Goal: Task Accomplishment & Management: Manage account settings

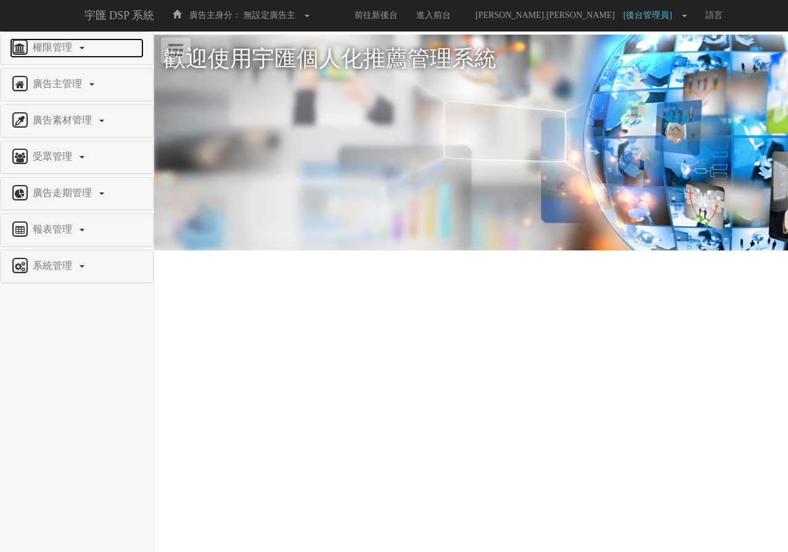
click at [49, 52] on span "權限管理" at bounding box center [54, 47] width 49 height 10
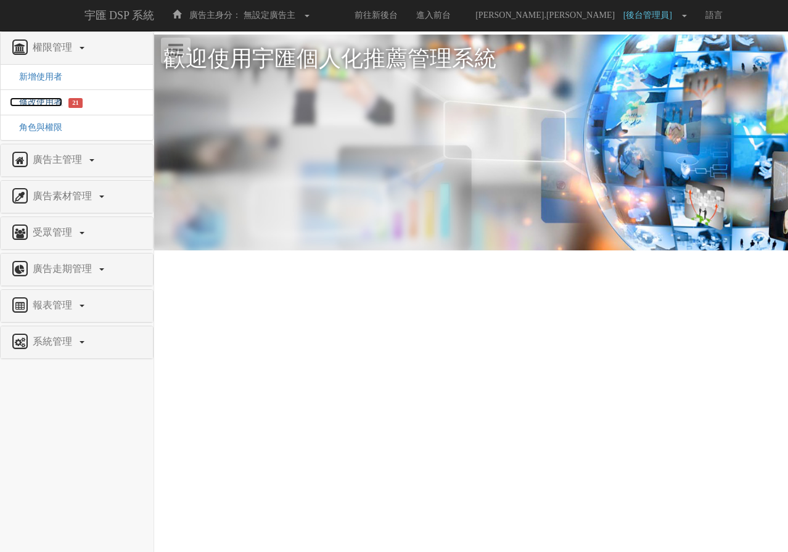
click at [51, 99] on span "修改使用者" at bounding box center [36, 101] width 52 height 9
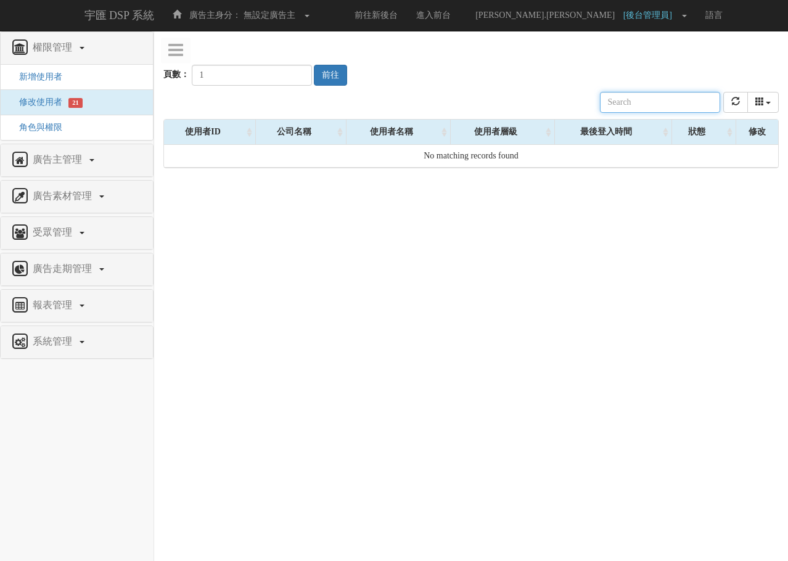
click at [677, 108] on input "text" at bounding box center [660, 102] width 120 height 21
paste input "jerry.chang@tagtoo.com"
type input "jerry.chang@tagtoo.com"
click at [330, 76] on button "前往" at bounding box center [330, 75] width 33 height 21
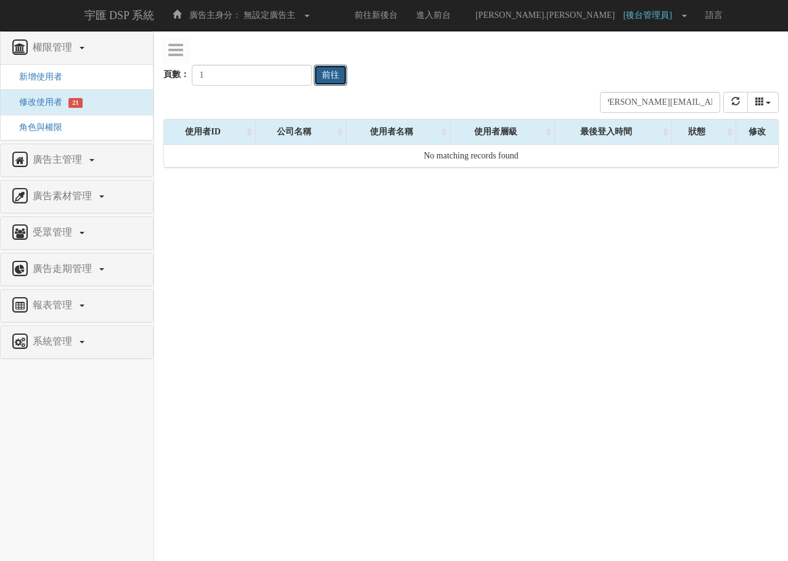
scroll to position [0, 0]
